Goal: Task Accomplishment & Management: Manage account settings

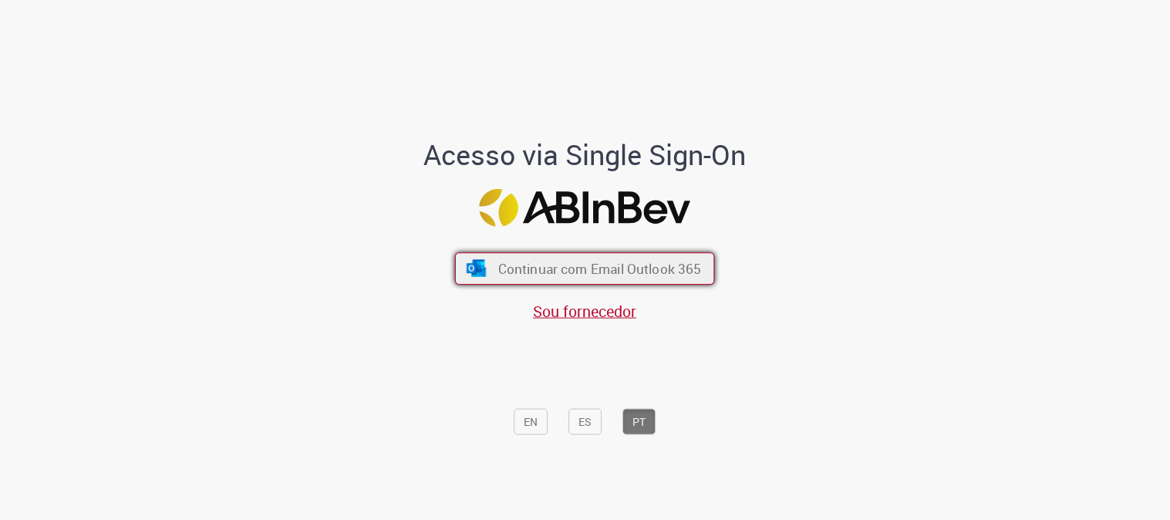
click at [481, 282] on button "Continuar com Email Outlook 365" at bounding box center [585, 268] width 260 height 32
click at [499, 264] on span "Continuar com Email Outlook 365" at bounding box center [600, 269] width 204 height 18
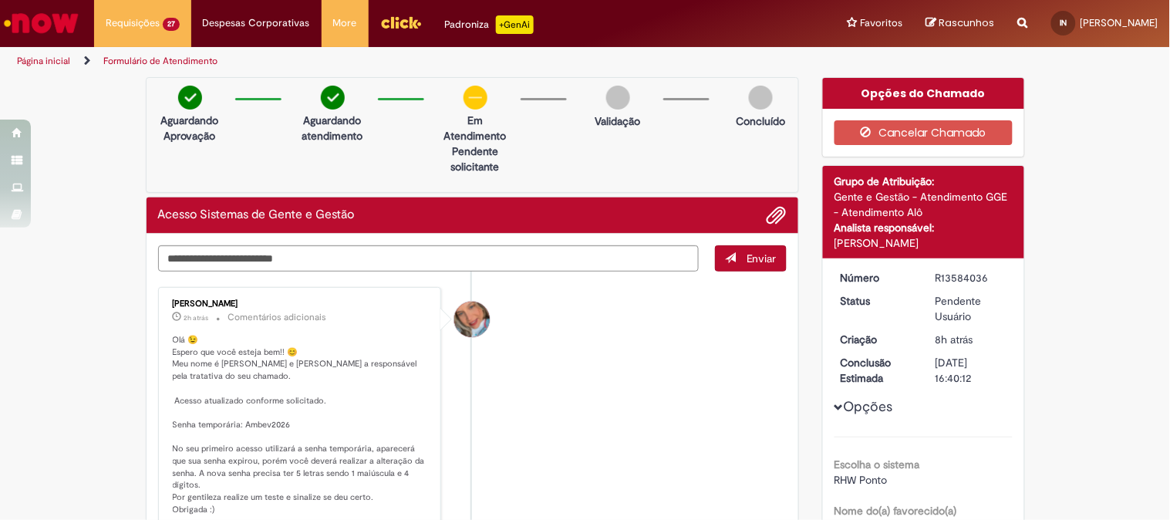
scroll to position [171, 0]
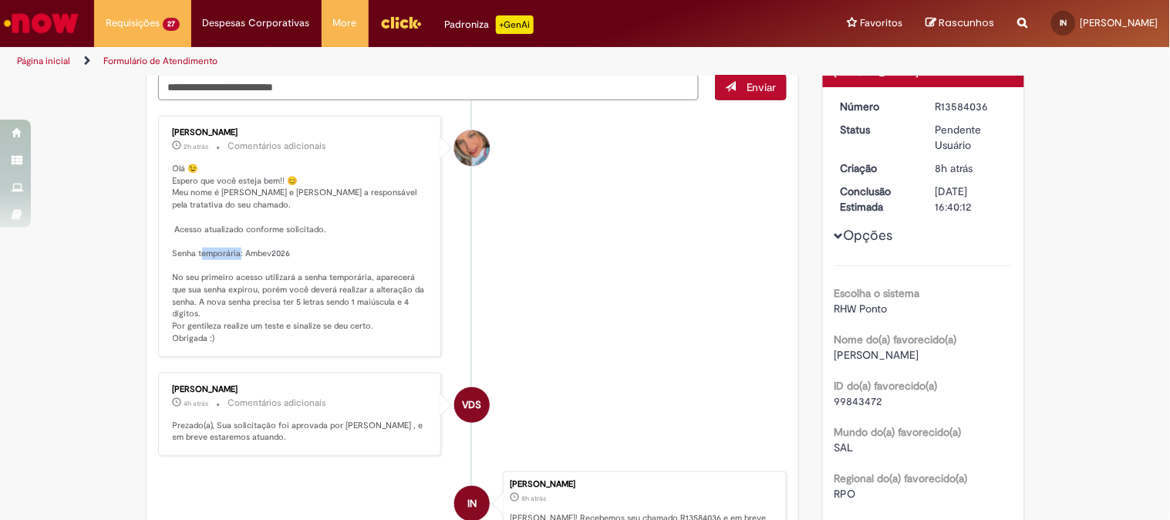
drag, startPoint x: 283, startPoint y: 252, endPoint x: 240, endPoint y: 256, distance: 43.3
click at [240, 256] on p "Olá 😉 Espero que você esteja bem!! 😊 Meu nome é Jacqueline e serei a responsáve…" at bounding box center [301, 254] width 257 height 182
copy p "bev2026"
click at [360, 82] on textarea "Digite sua mensagem aqui..." at bounding box center [428, 87] width 541 height 26
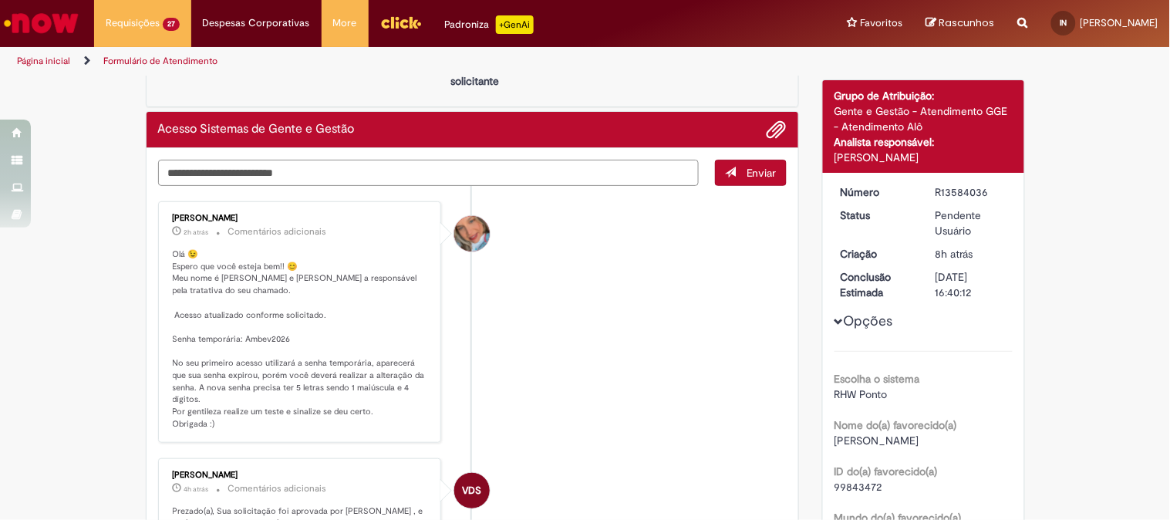
type textarea "*"
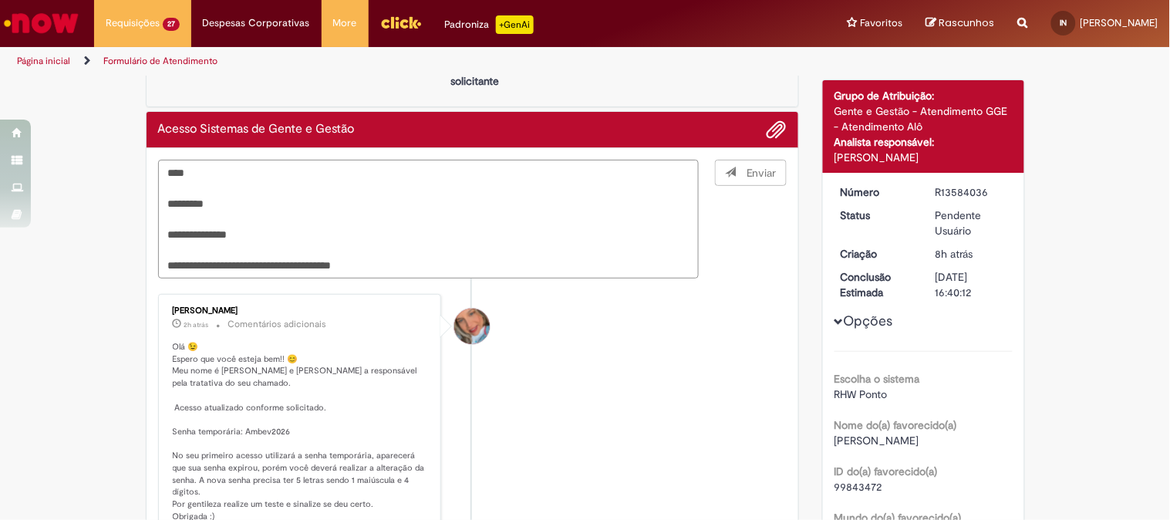
type textarea "**********"
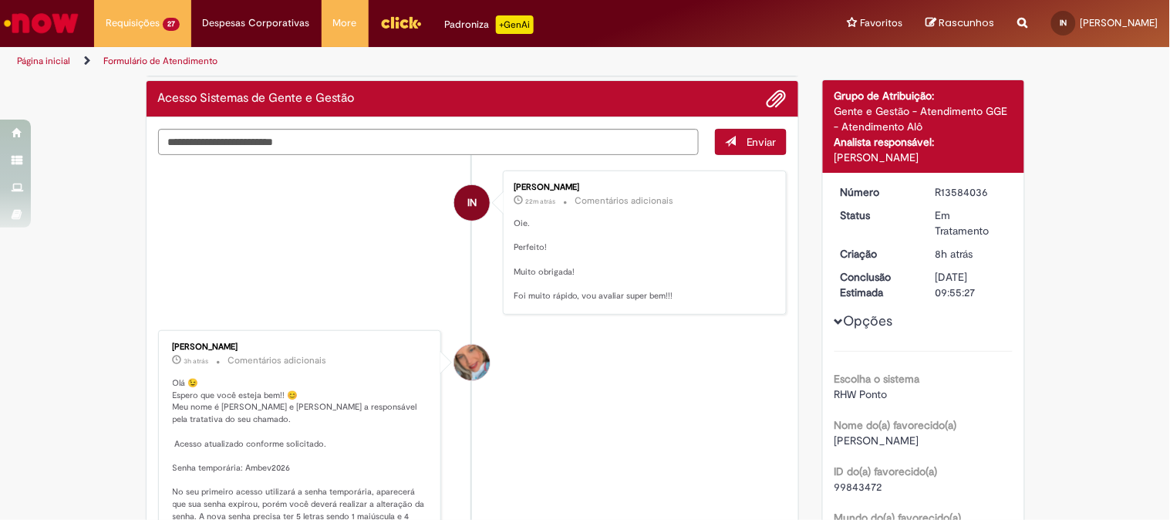
click at [32, 10] on img "Ir para a Homepage" at bounding box center [41, 23] width 79 height 31
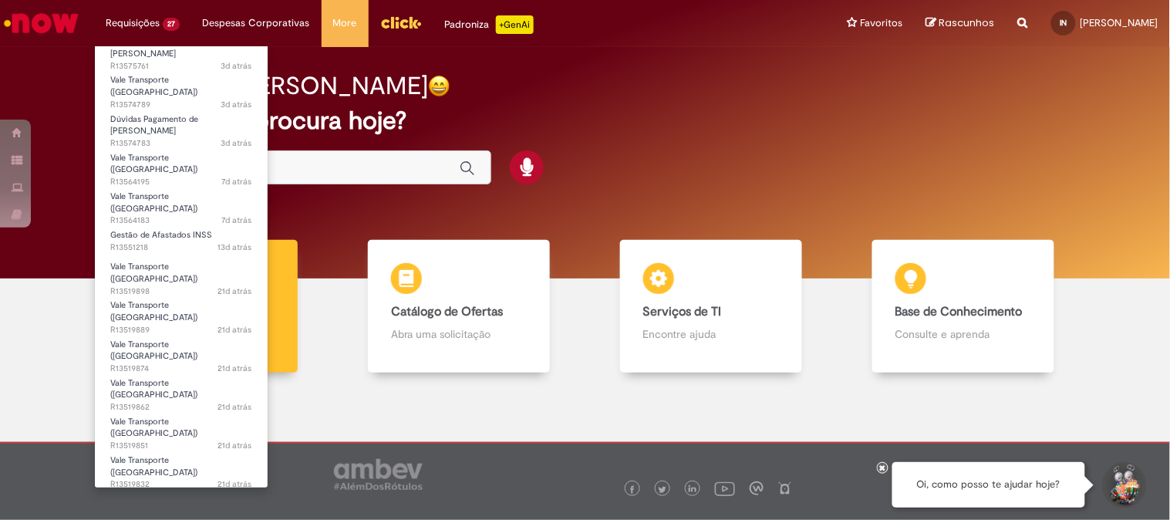
scroll to position [205, 0]
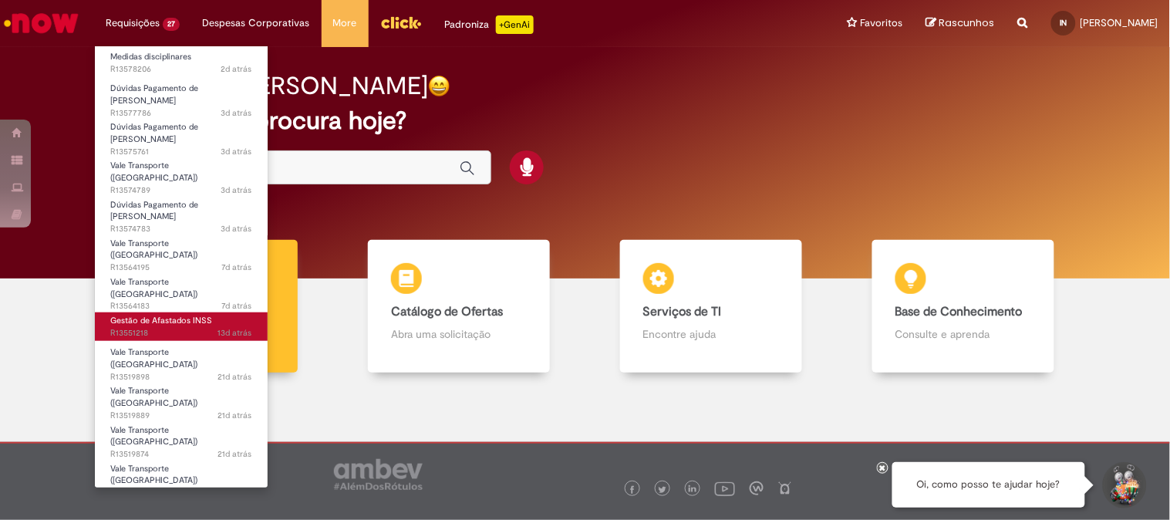
click at [185, 327] on span "13d atrás 13 dias atrás R13551218" at bounding box center [181, 333] width 142 height 12
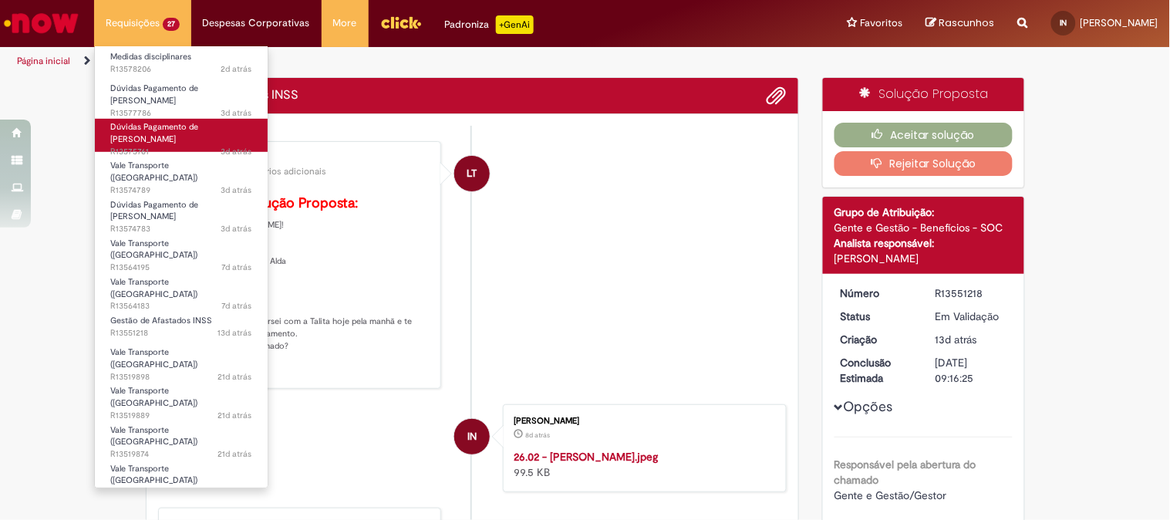
click at [170, 146] on span "3d atrás 3 dias atrás R13575761" at bounding box center [181, 152] width 142 height 12
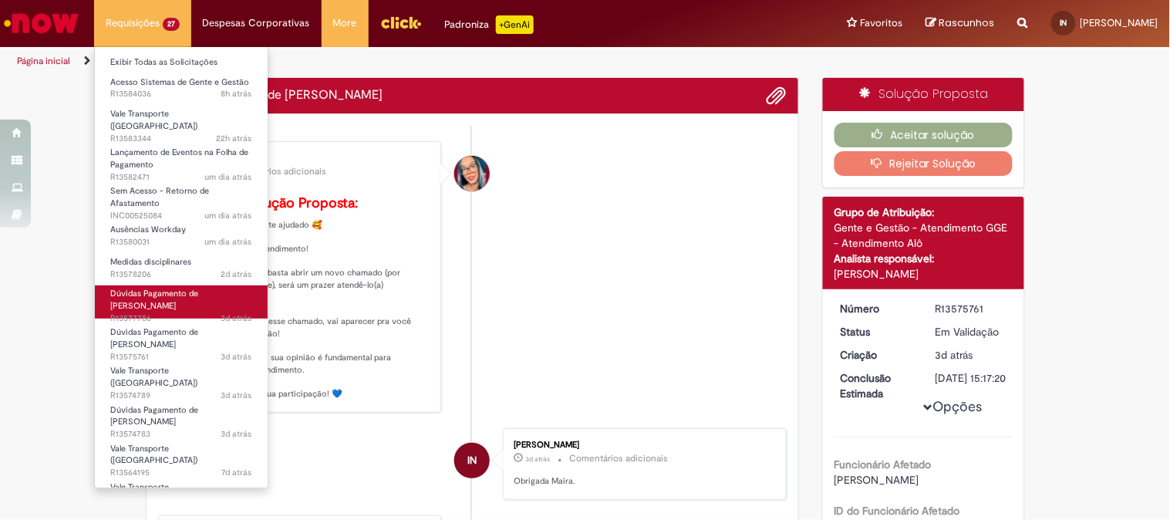
click at [151, 291] on span "Dúvidas Pagamento de [PERSON_NAME]" at bounding box center [154, 300] width 88 height 24
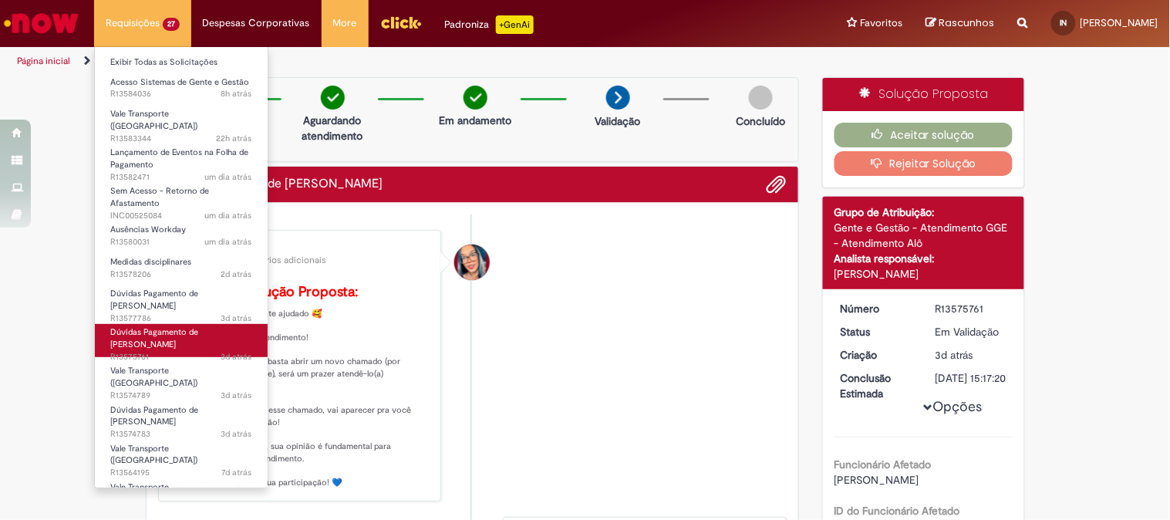
click at [153, 326] on span "Dúvidas Pagamento de [PERSON_NAME]" at bounding box center [154, 338] width 88 height 24
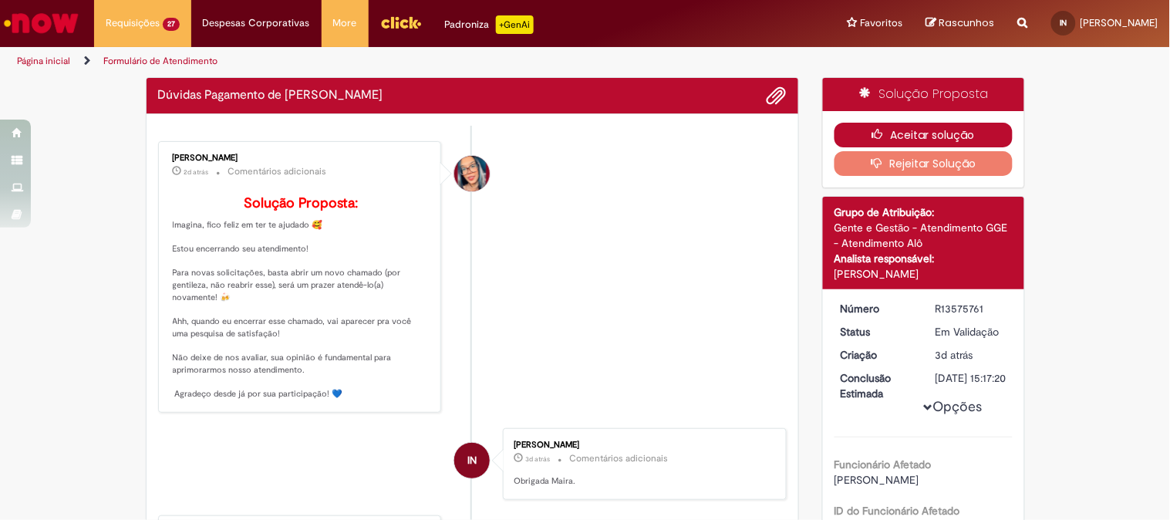
click at [860, 137] on button "Aceitar solução" at bounding box center [923, 135] width 178 height 25
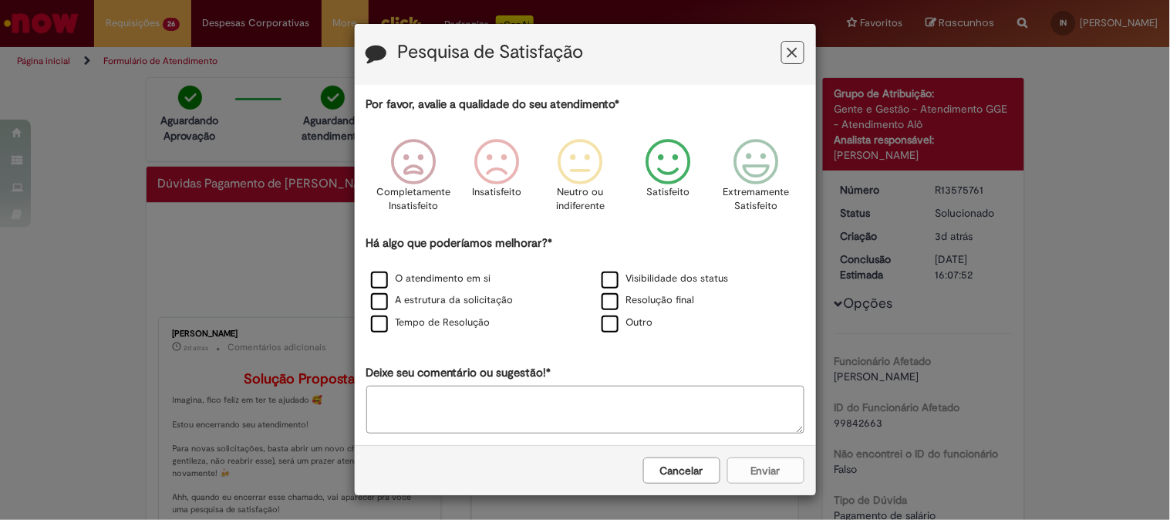
click at [675, 168] on icon "Feedback" at bounding box center [668, 162] width 58 height 46
click at [663, 301] on label "Resolução final" at bounding box center [647, 300] width 93 height 15
click at [760, 488] on div "Cancelar Enviar" at bounding box center [585, 470] width 461 height 50
click at [749, 474] on button "Enviar" at bounding box center [765, 470] width 77 height 26
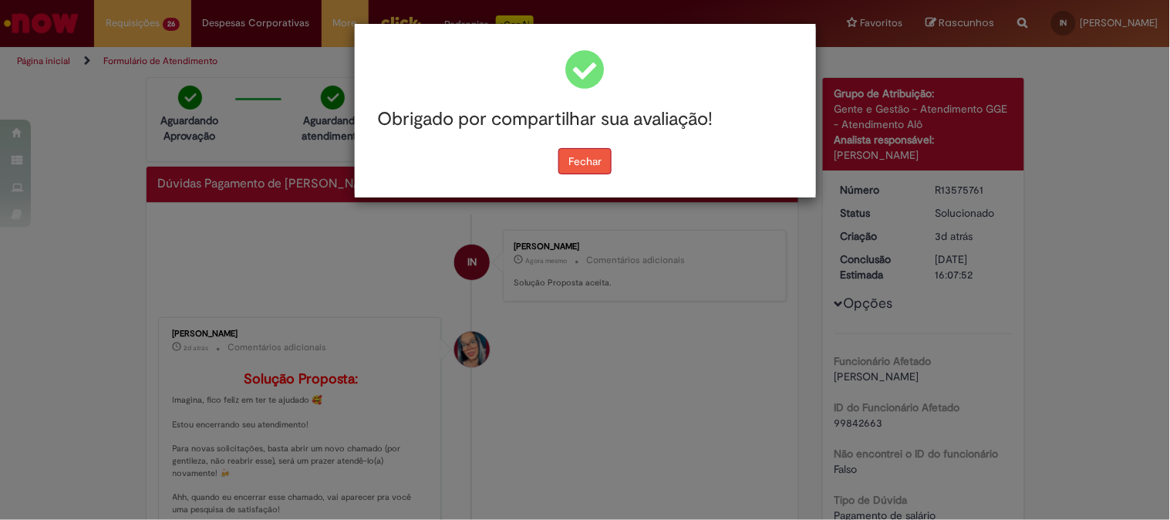
click at [584, 168] on button "Fechar" at bounding box center [584, 161] width 53 height 26
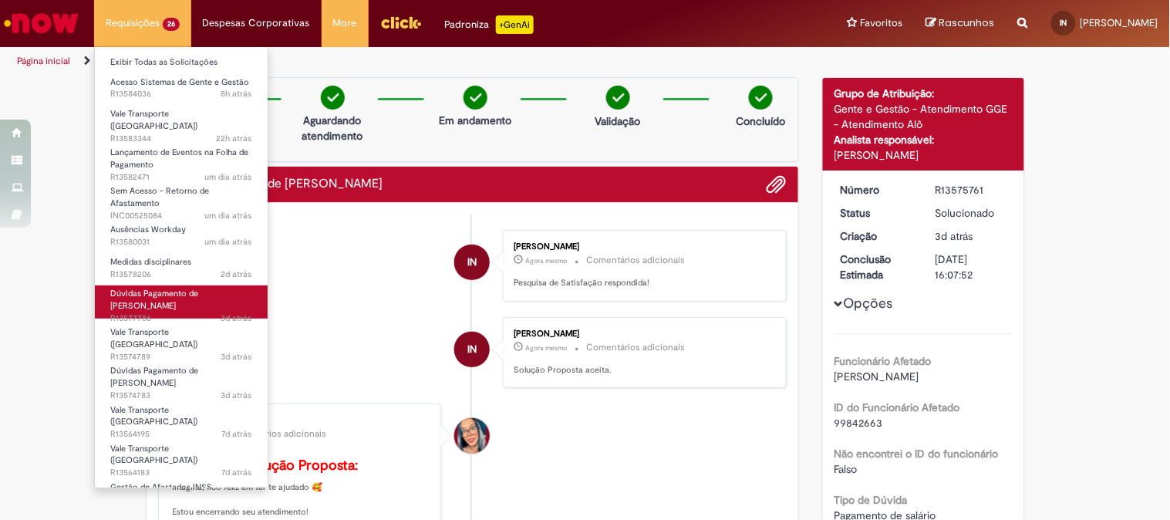
click at [164, 312] on span "3d atrás 3 dias atrás R13577786" at bounding box center [181, 318] width 142 height 12
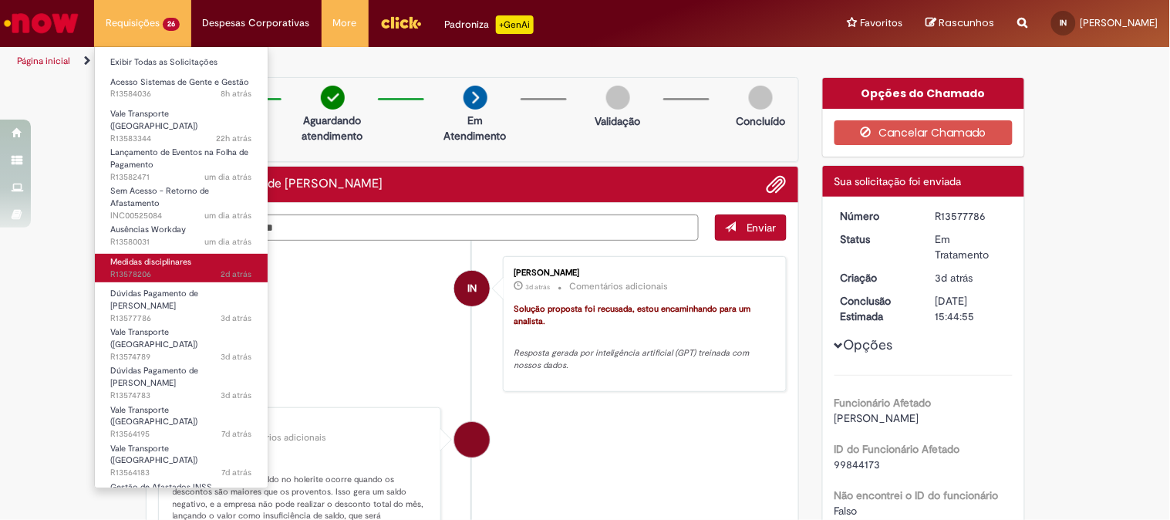
click at [150, 258] on span "Medidas disciplinares" at bounding box center [150, 262] width 81 height 12
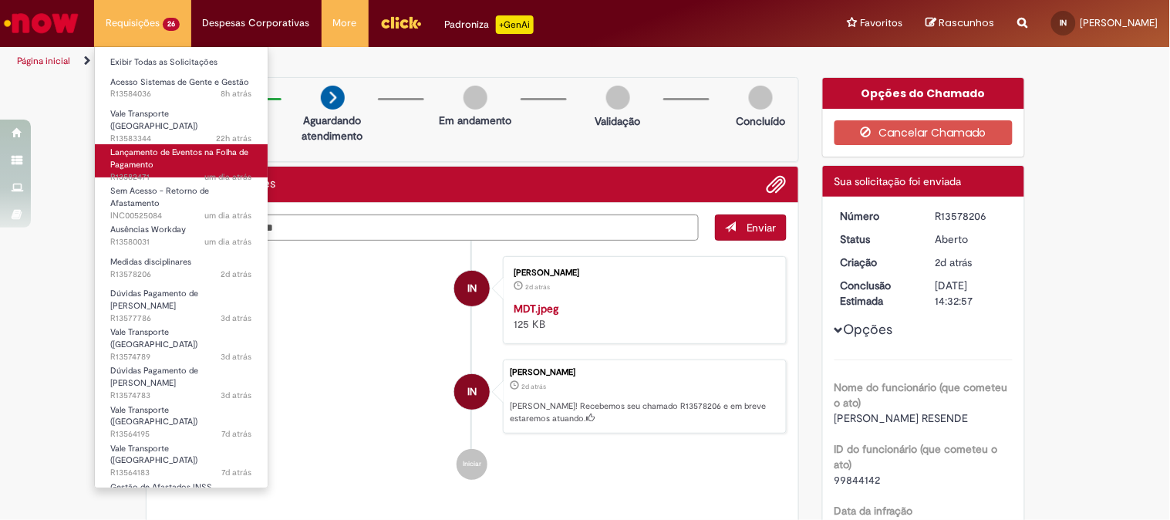
click at [173, 150] on span "Lançamento de Eventos na Folha de Pagamento" at bounding box center [179, 158] width 138 height 24
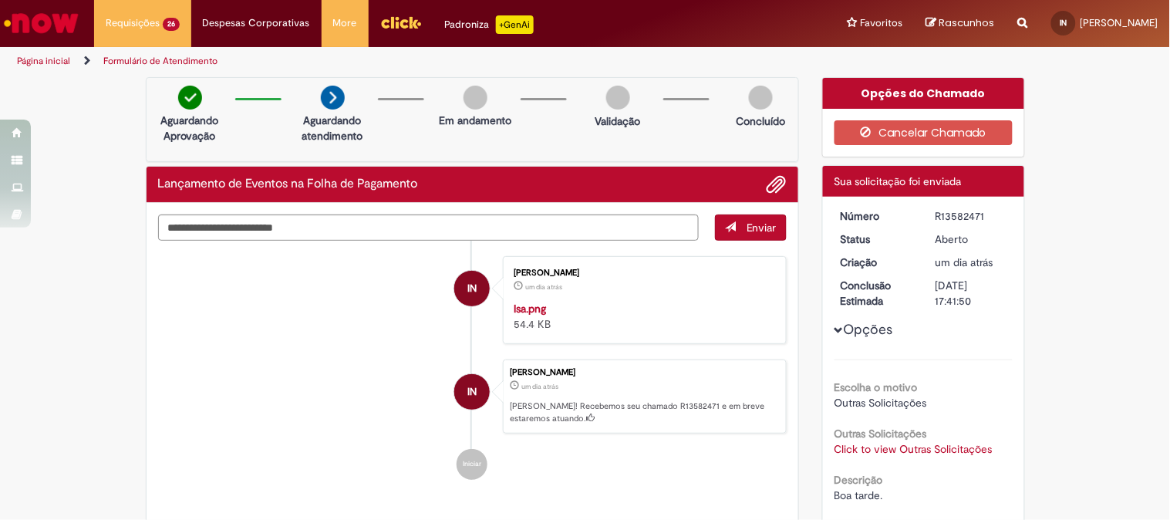
click at [27, 19] on img "Ir para a Homepage" at bounding box center [41, 23] width 79 height 31
